Goal: Find specific page/section: Find specific page/section

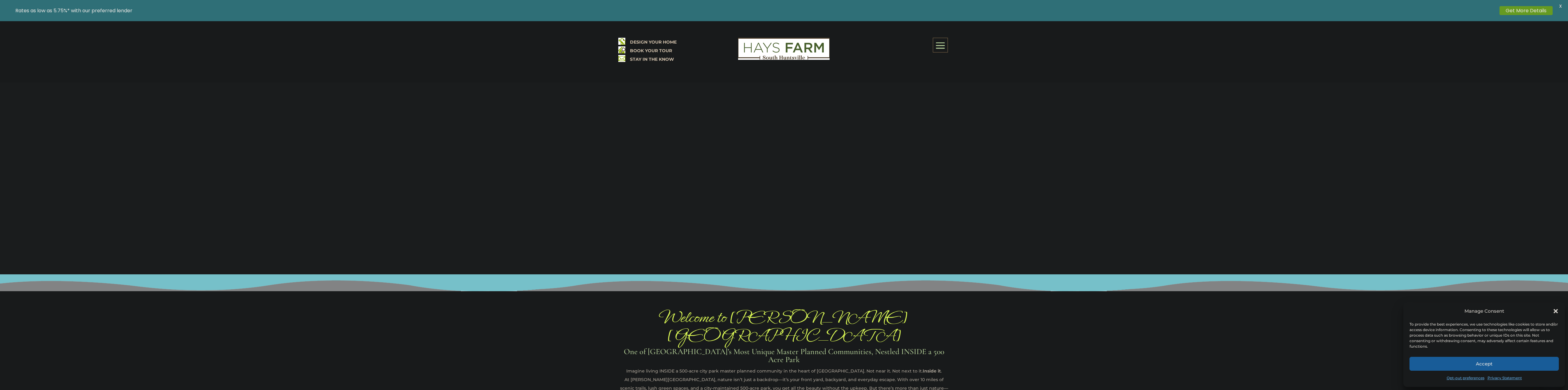
click at [1552, 310] on div "Manage Consent" at bounding box center [1484, 311] width 149 height 9
click at [1555, 309] on icon "Close dialog" at bounding box center [1556, 311] width 6 height 6
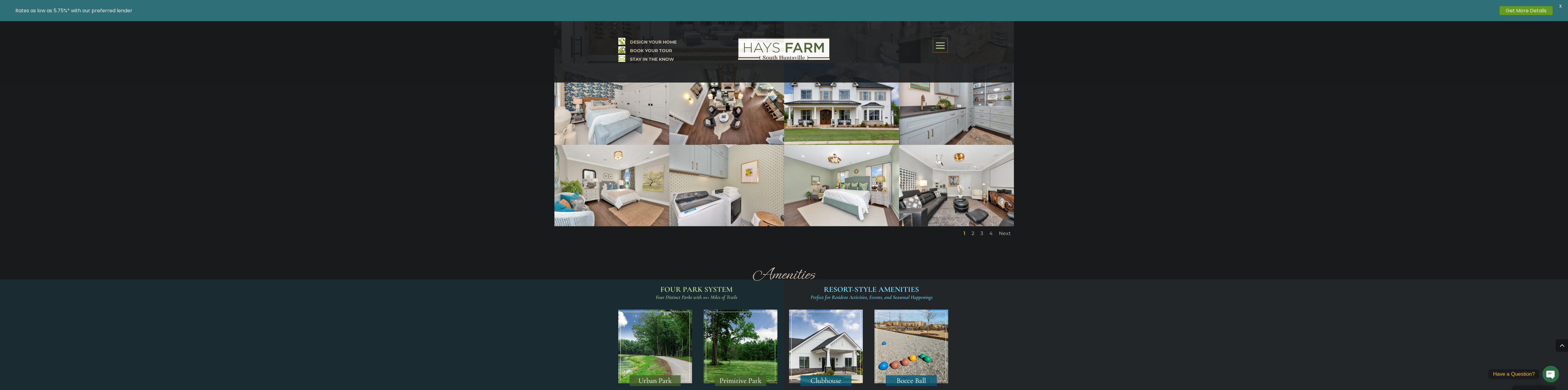
scroll to position [925, 0]
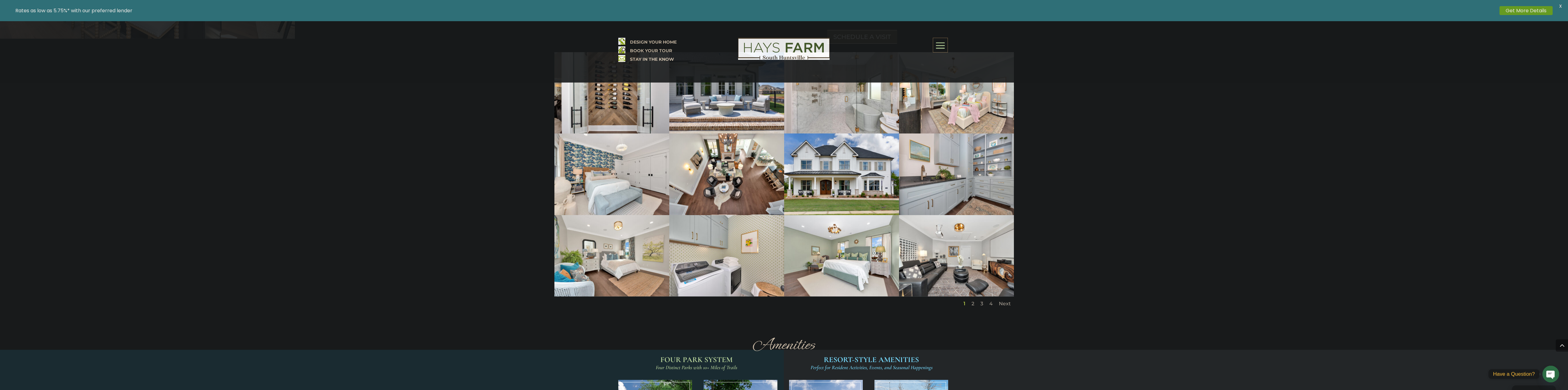
click at [945, 44] on span at bounding box center [941, 45] width 15 height 14
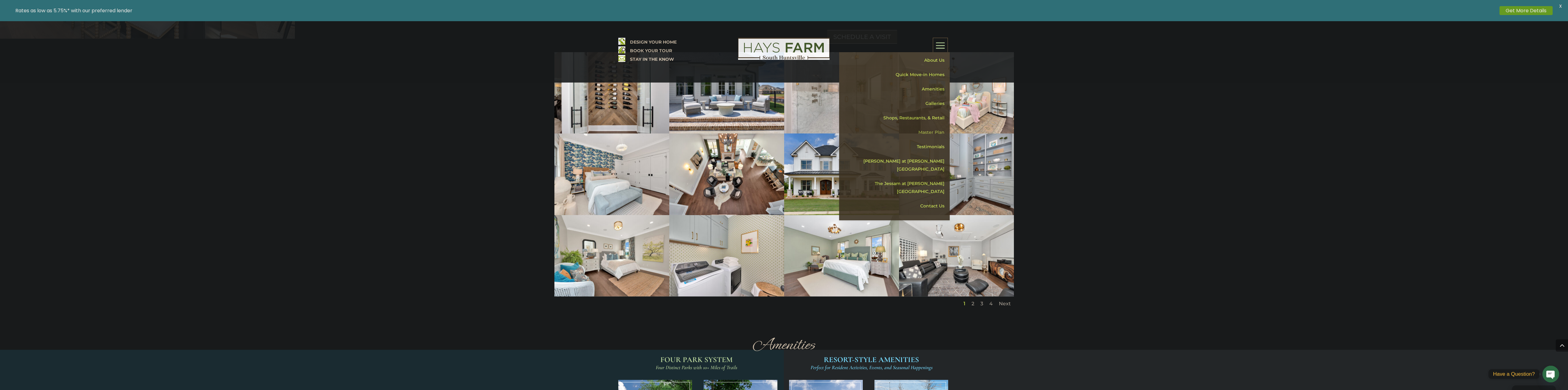
click at [931, 131] on link "Master Plan" at bounding box center [896, 132] width 106 height 15
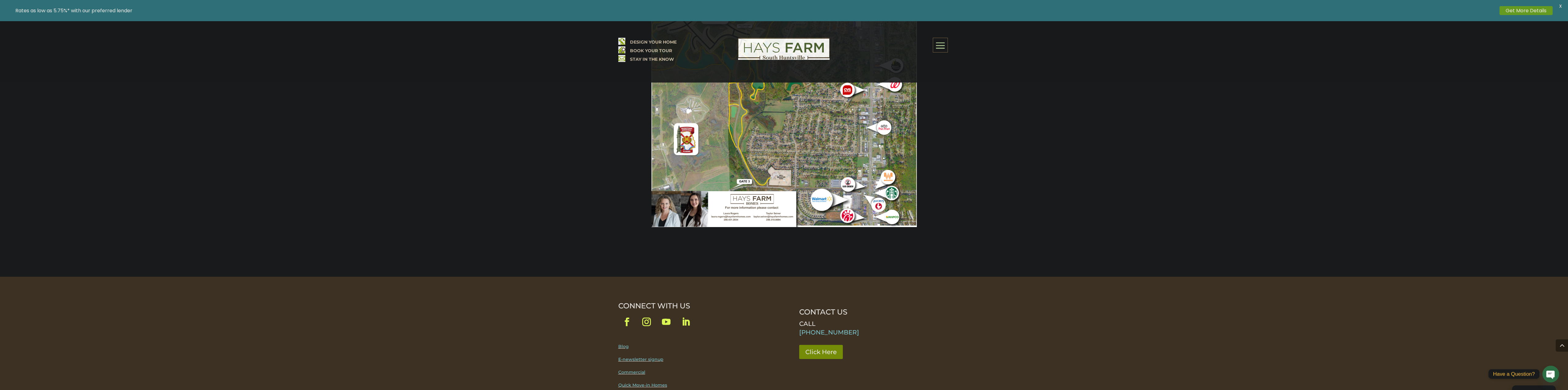
scroll to position [702, 0]
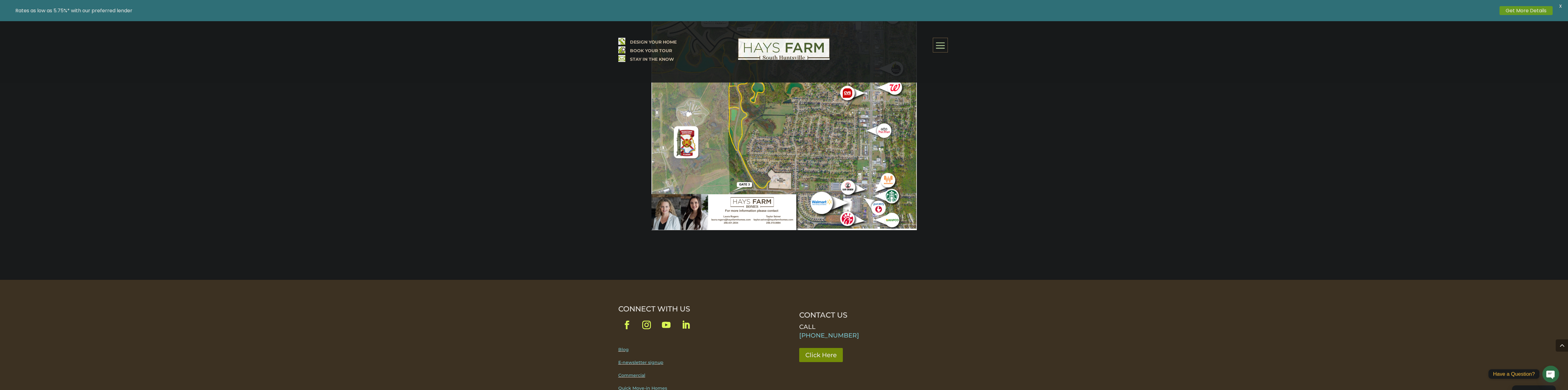
click at [941, 47] on span at bounding box center [941, 45] width 15 height 14
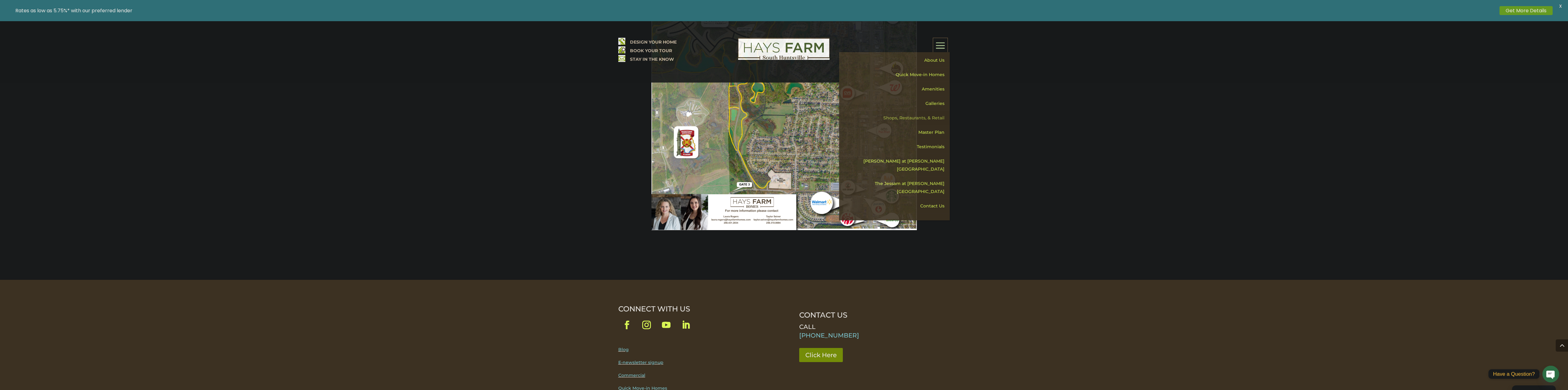
click at [927, 117] on link "Shops, Restaurants, & Retail" at bounding box center [896, 118] width 106 height 15
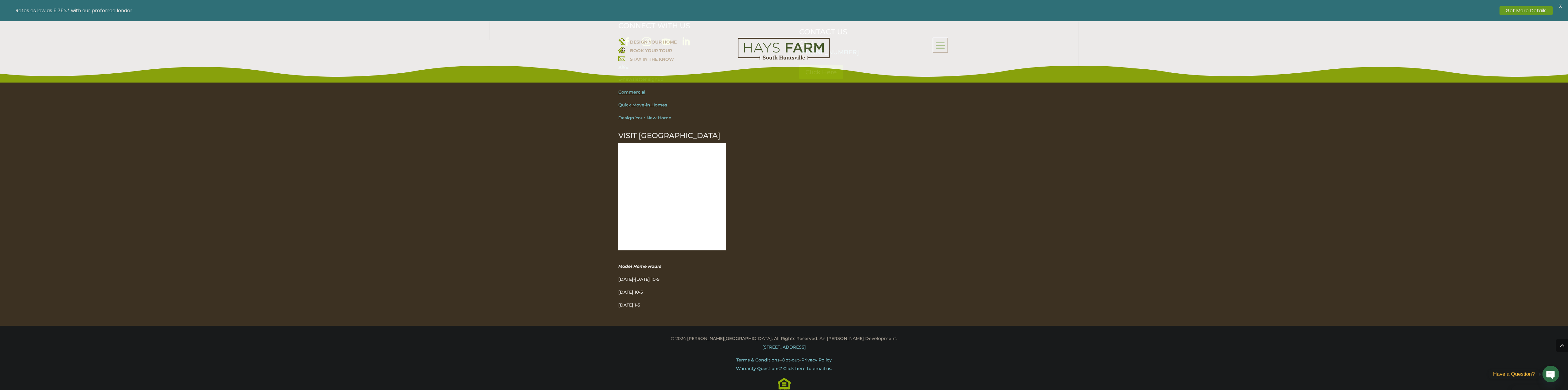
scroll to position [1752, 0]
